Goal: Information Seeking & Learning: Learn about a topic

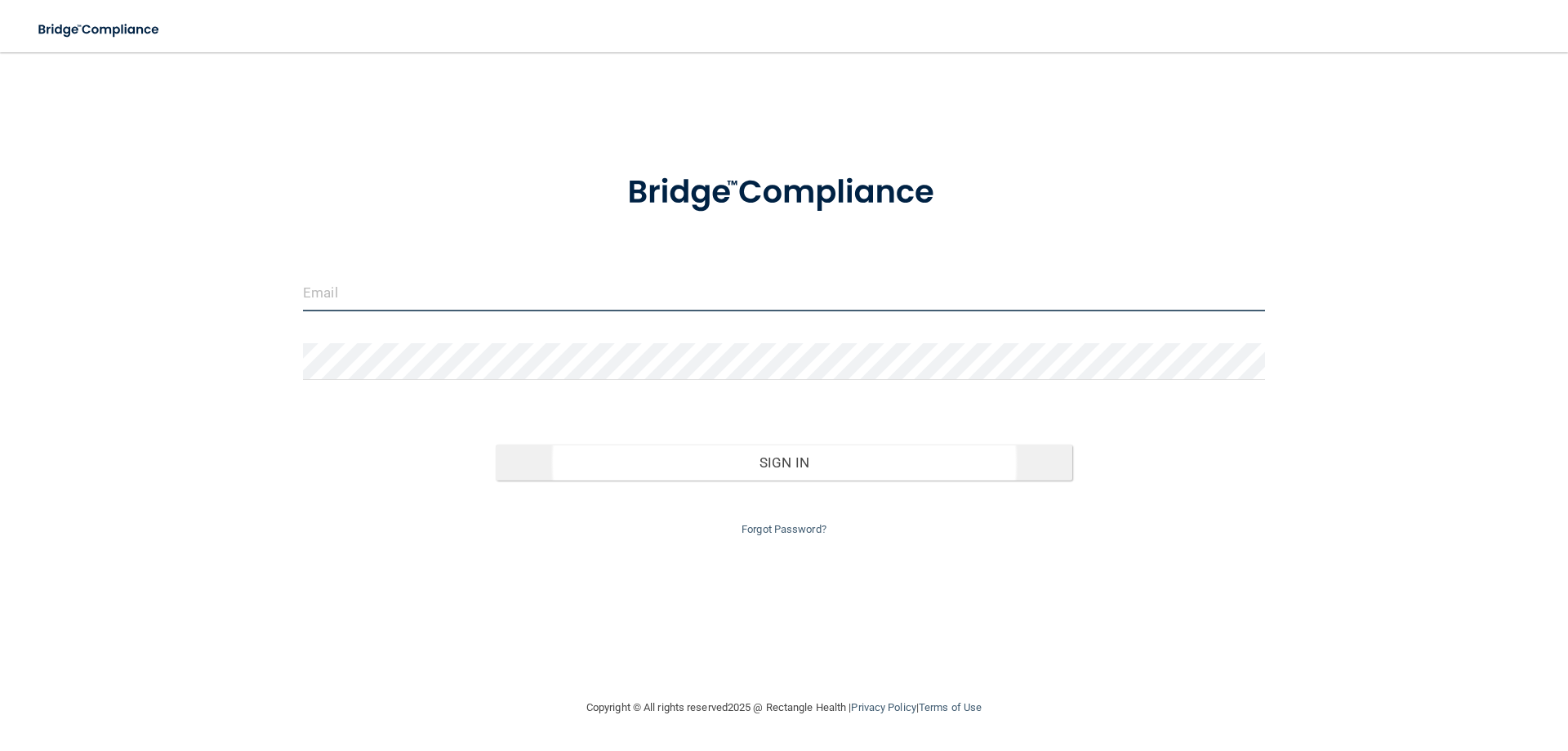
type input "[EMAIL_ADDRESS][DOMAIN_NAME]"
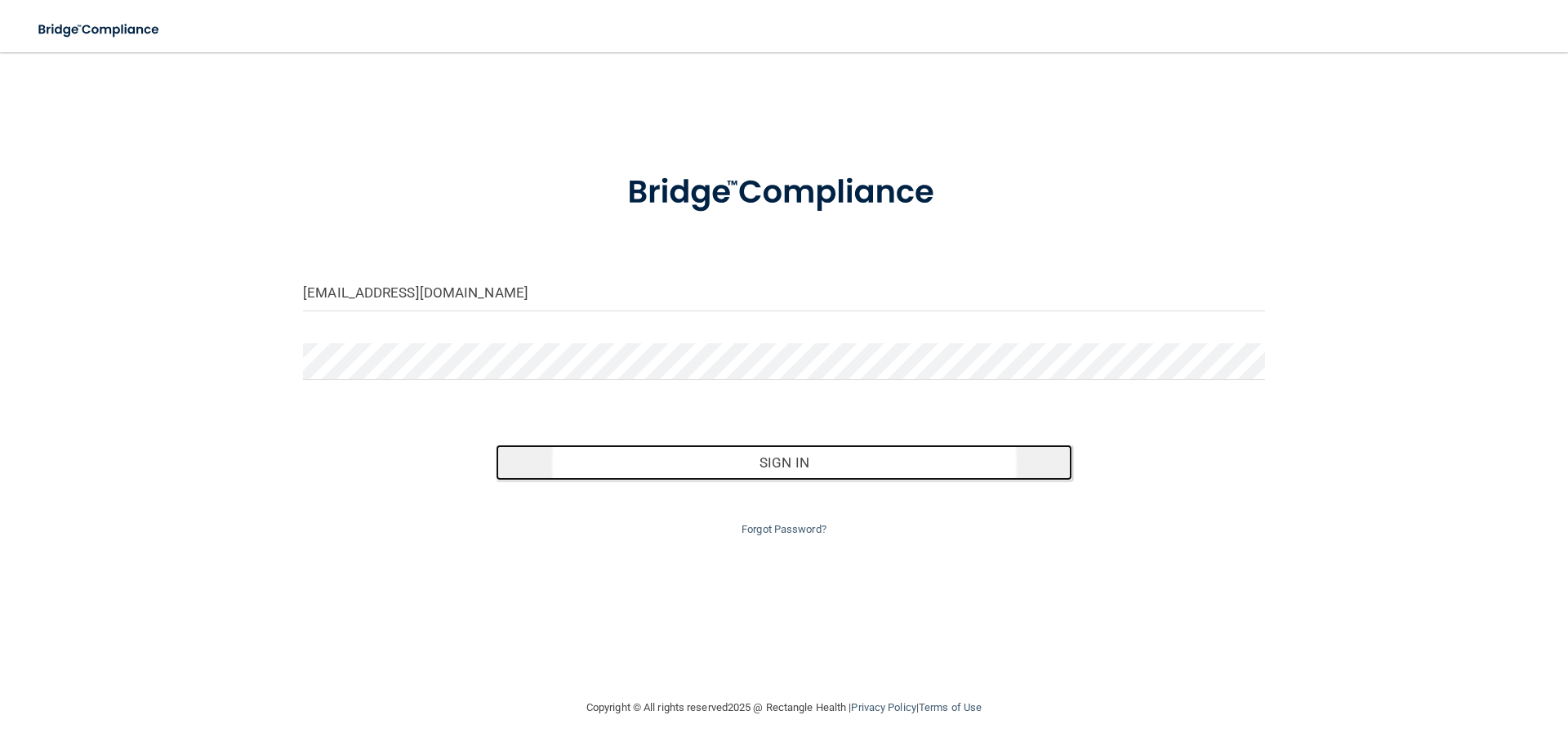
click at [647, 452] on button "Sign In" at bounding box center [784, 462] width 577 height 36
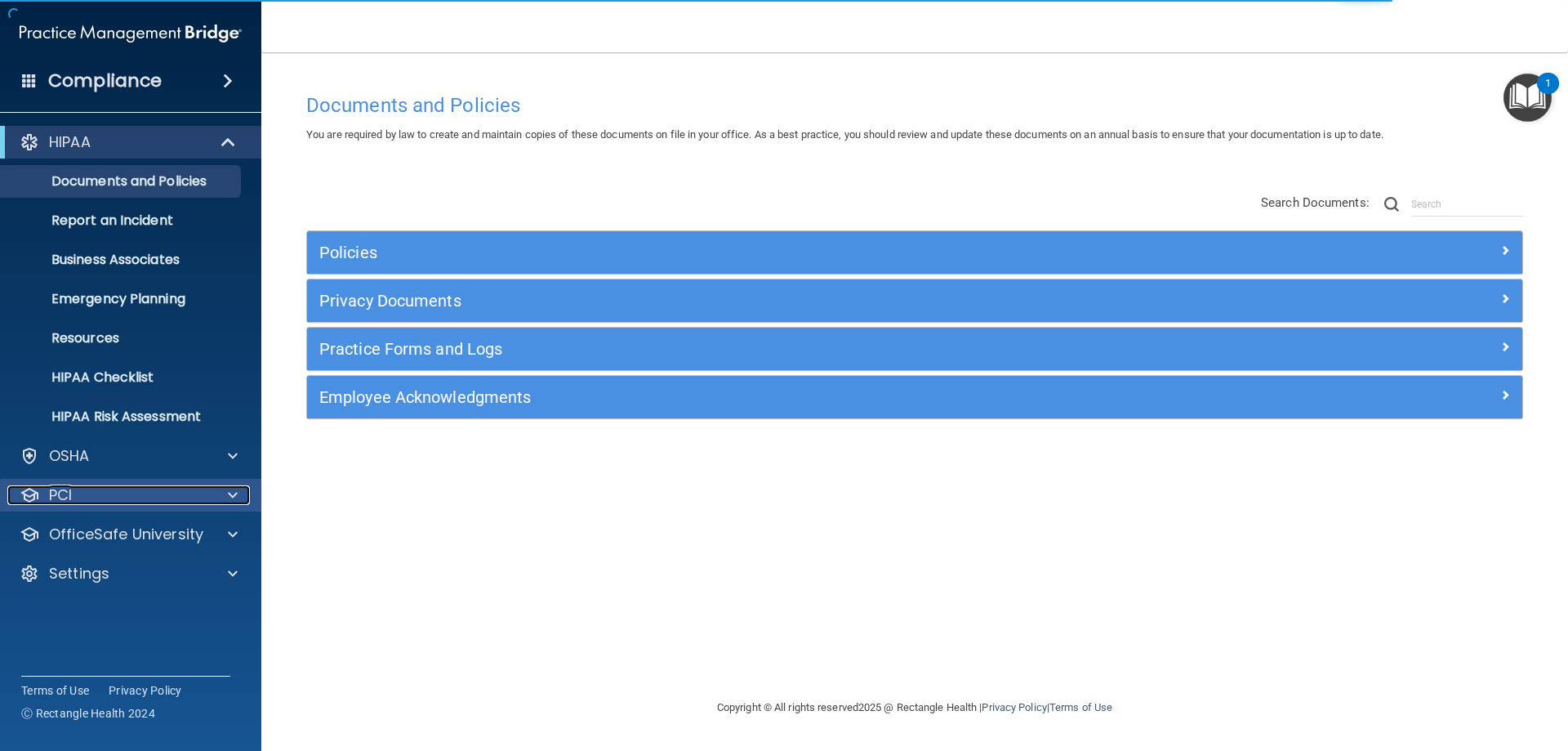
click at [104, 492] on div "PCI" at bounding box center [108, 495] width 202 height 20
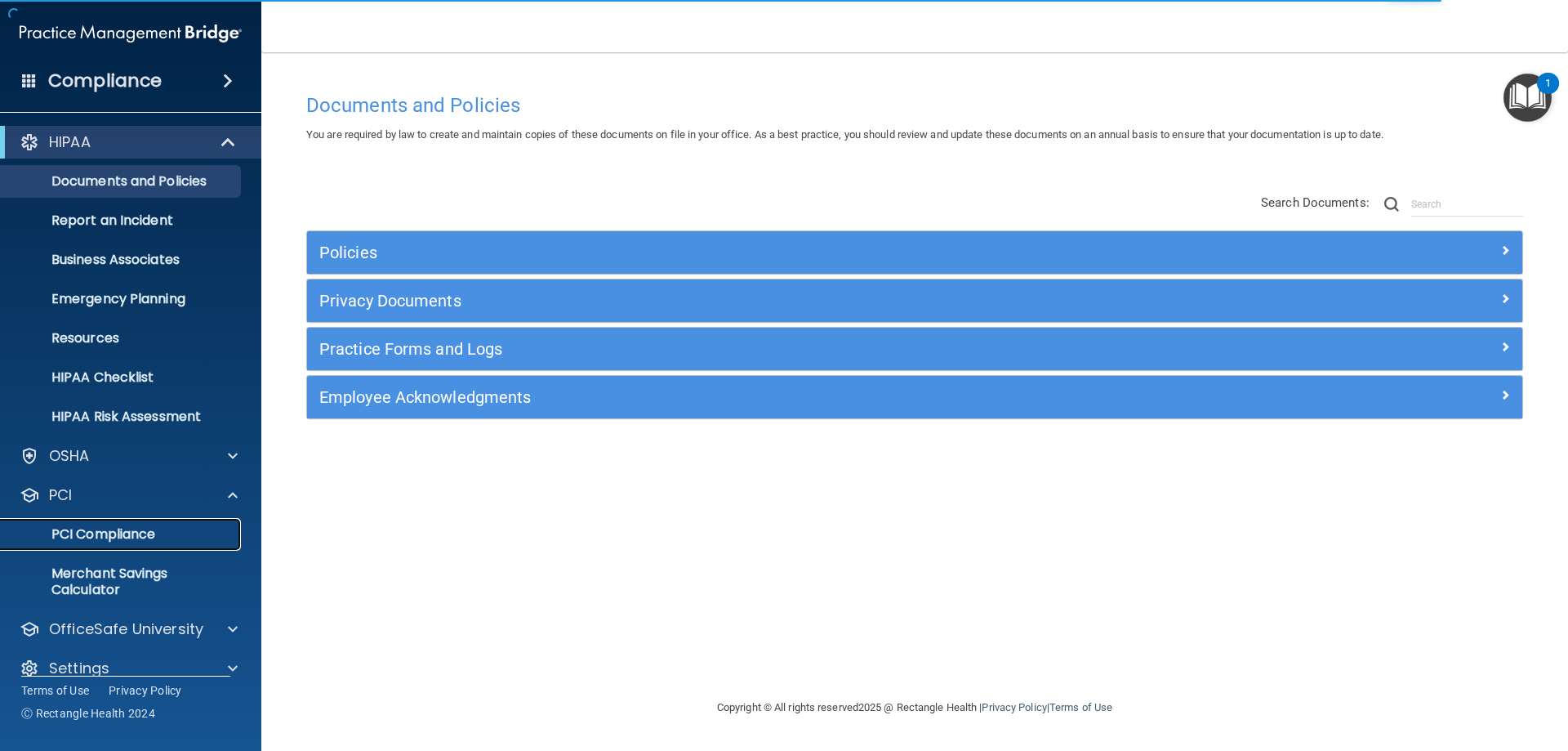
click at [116, 537] on p "PCI Compliance" at bounding box center [121, 534] width 223 height 16
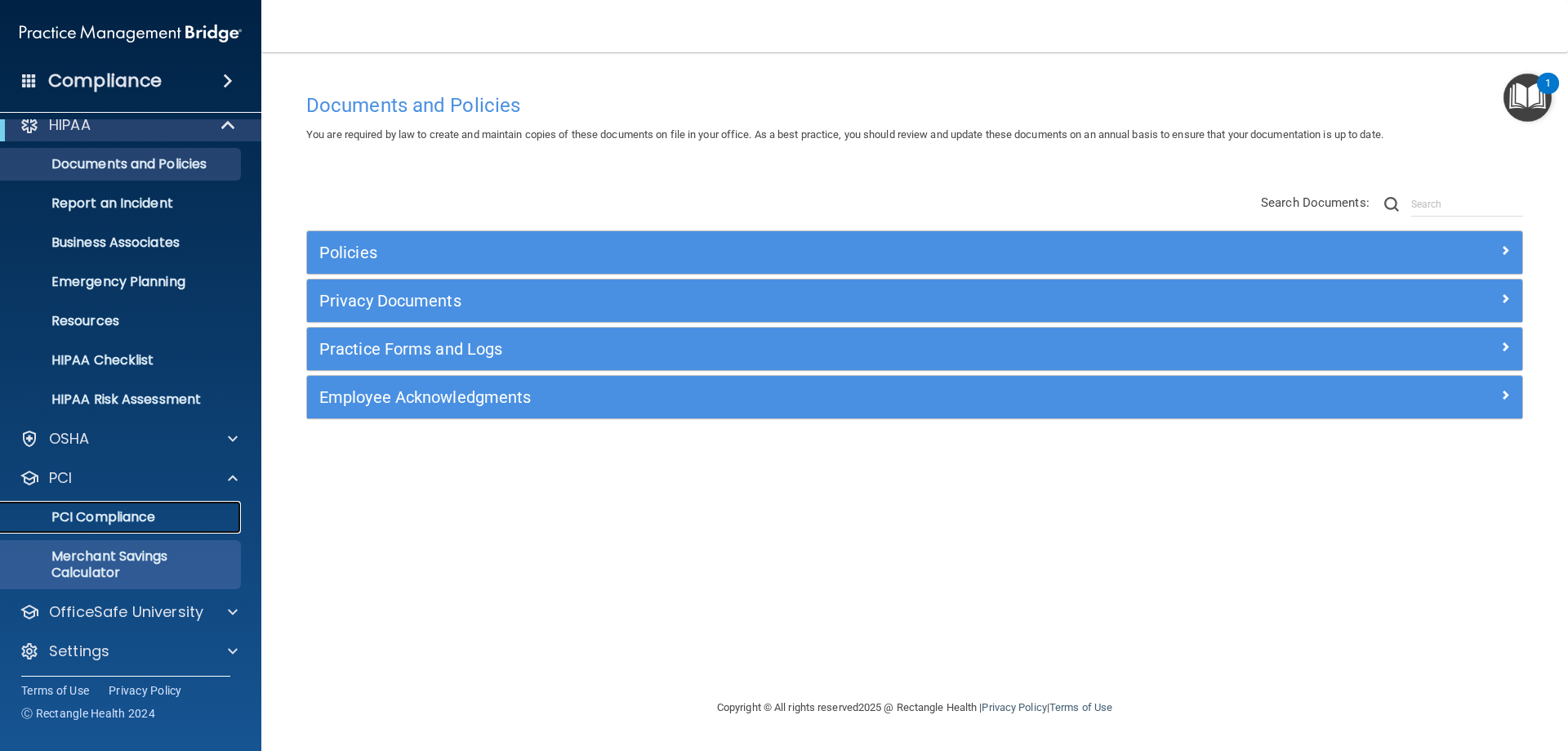
scroll to position [22, 0]
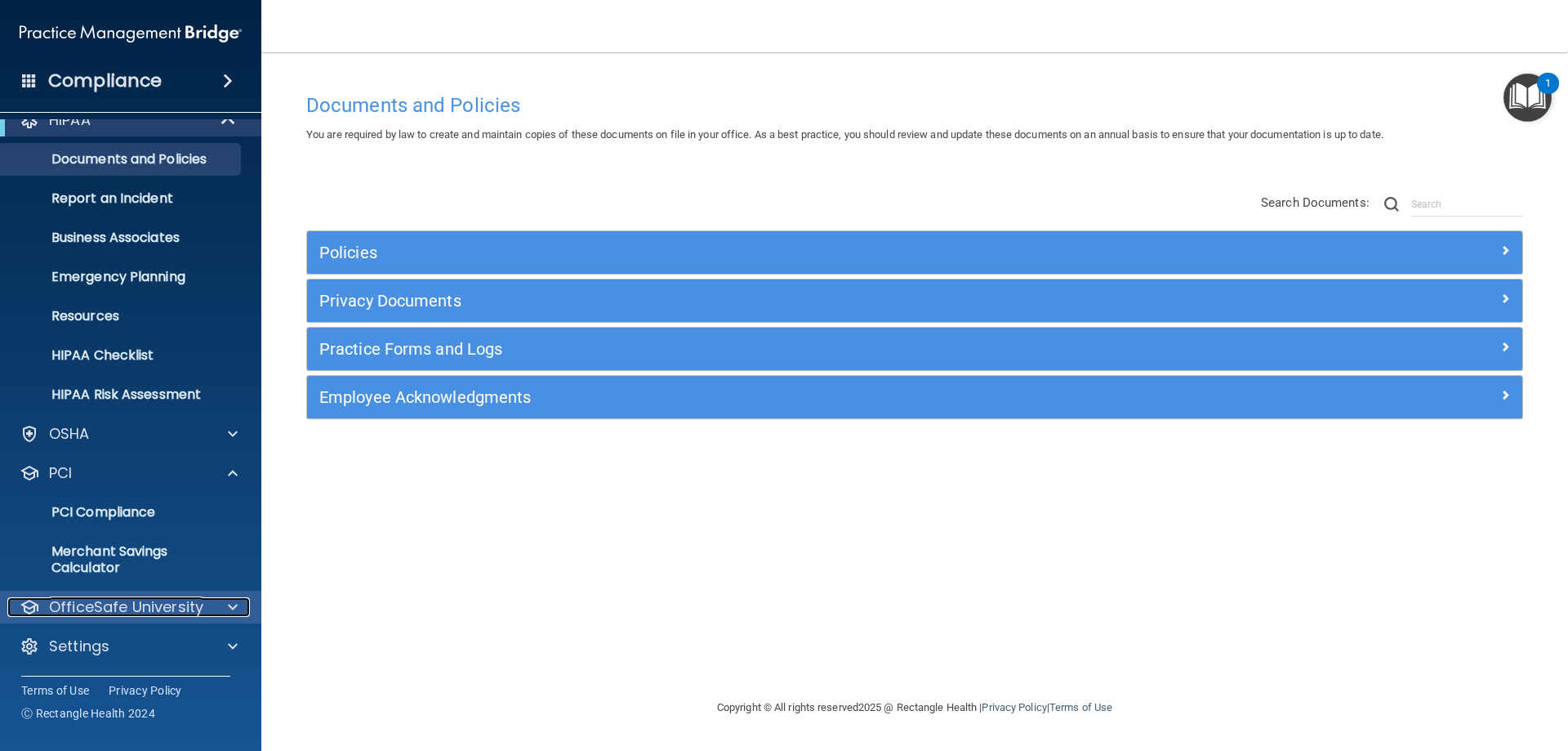
click at [128, 615] on p "OfficeSafe University" at bounding box center [126, 607] width 154 height 20
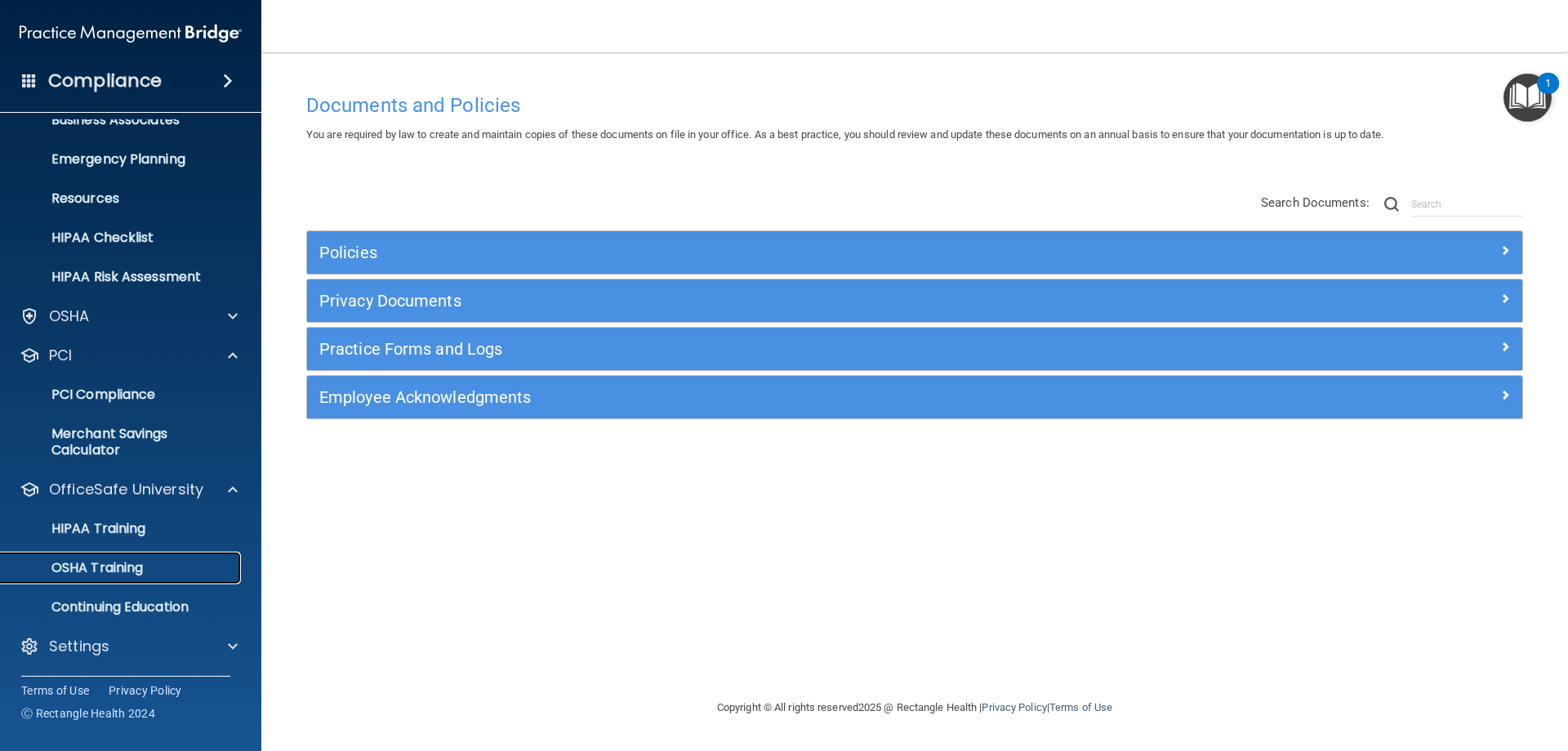
click at [134, 563] on p "OSHA Training" at bounding box center [76, 568] width 132 height 16
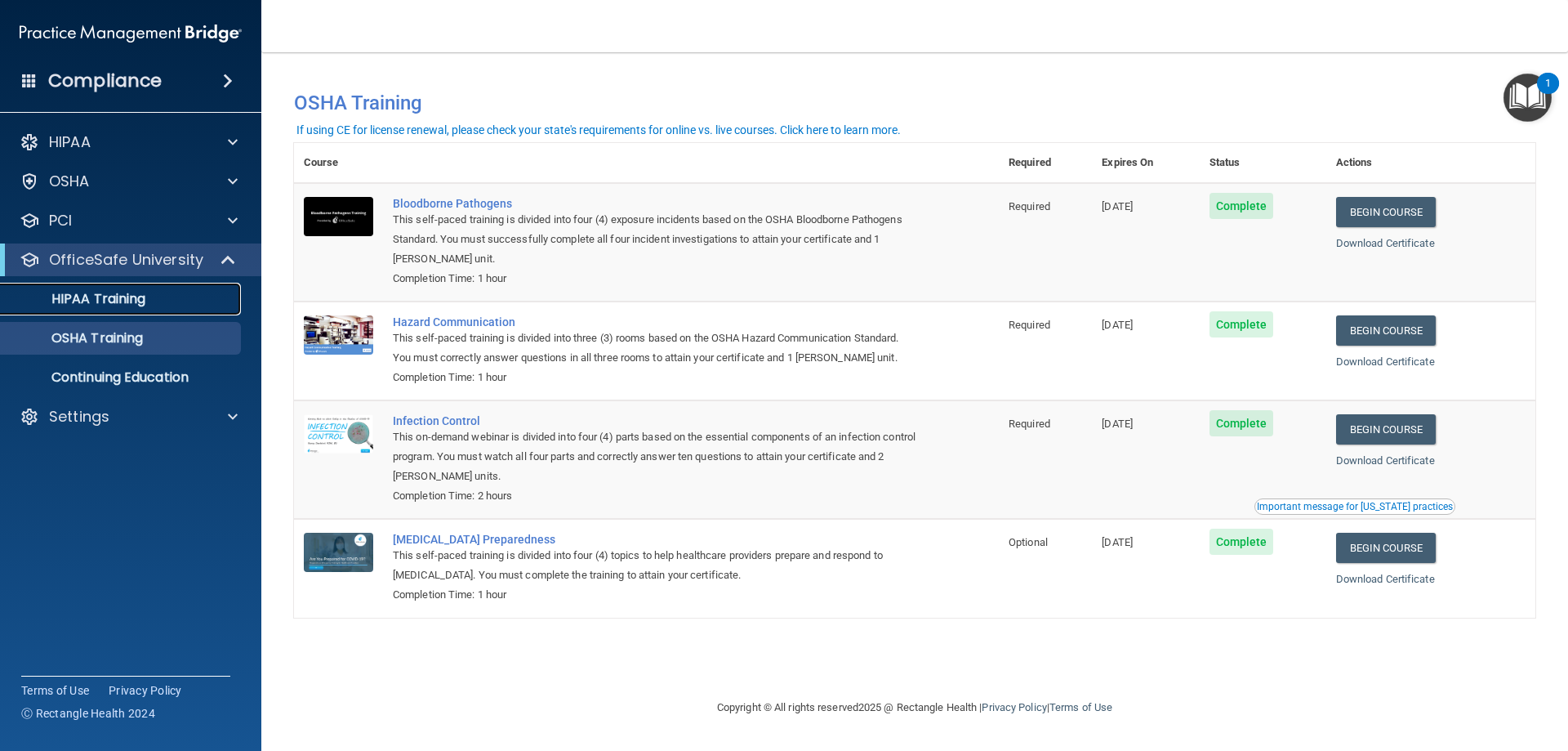
click at [122, 301] on p "HIPAA Training" at bounding box center [77, 299] width 134 height 16
